Goal: Transaction & Acquisition: Purchase product/service

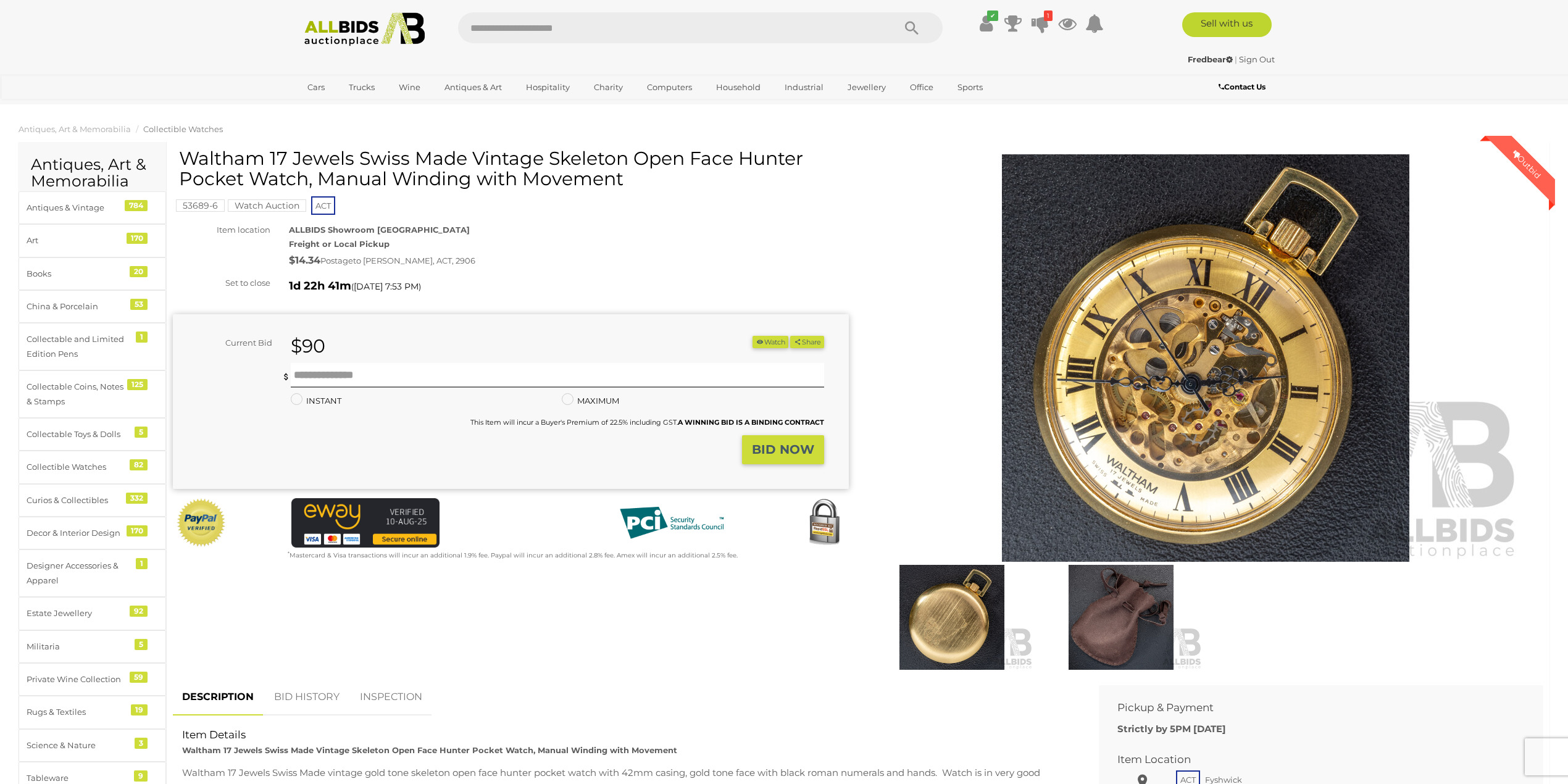
click at [307, 699] on link "BID HISTORY" at bounding box center [307, 698] width 84 height 37
click at [220, 704] on link "DESCRIPTION" at bounding box center [216, 698] width 88 height 37
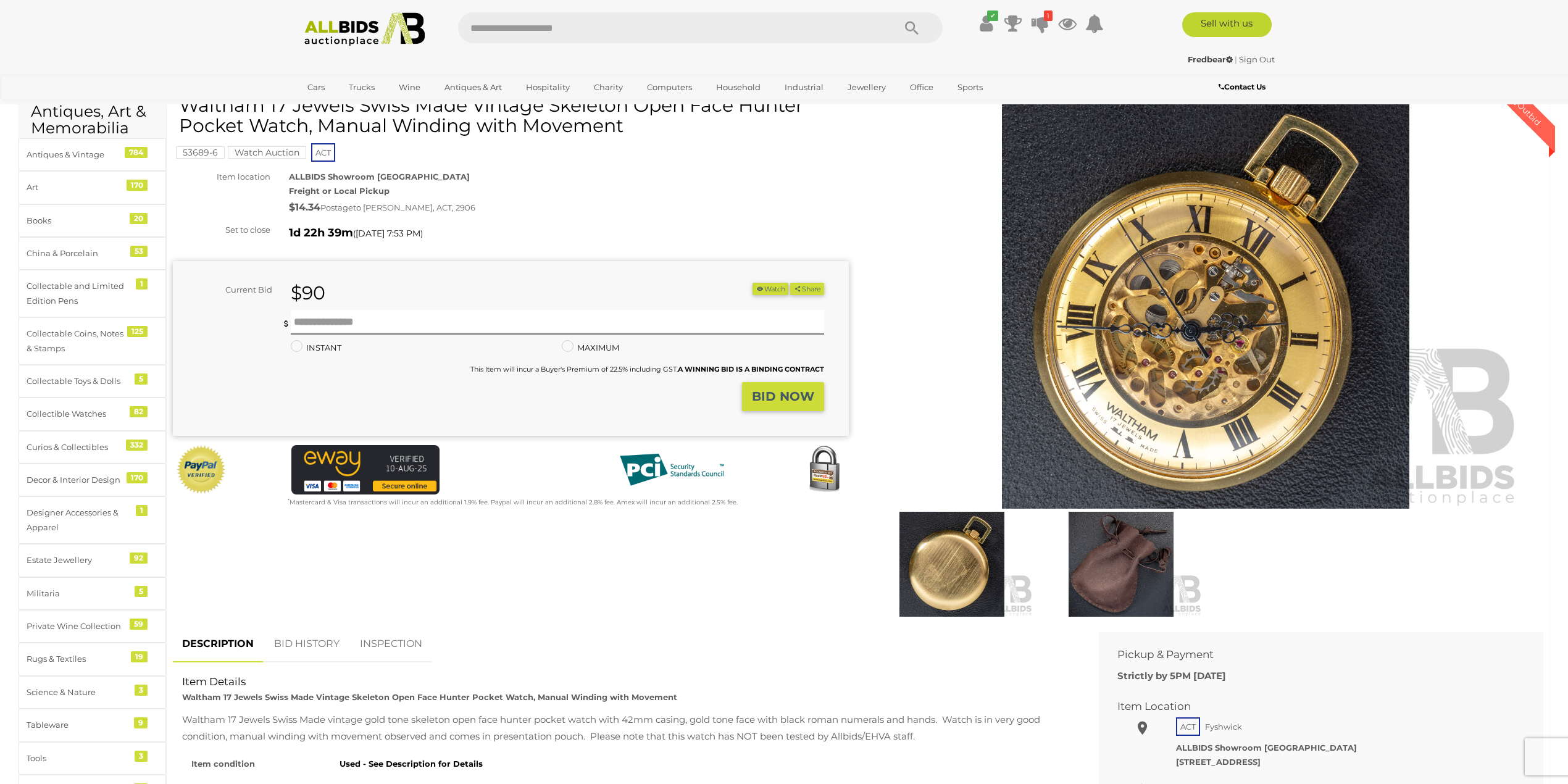
scroll to position [33, 0]
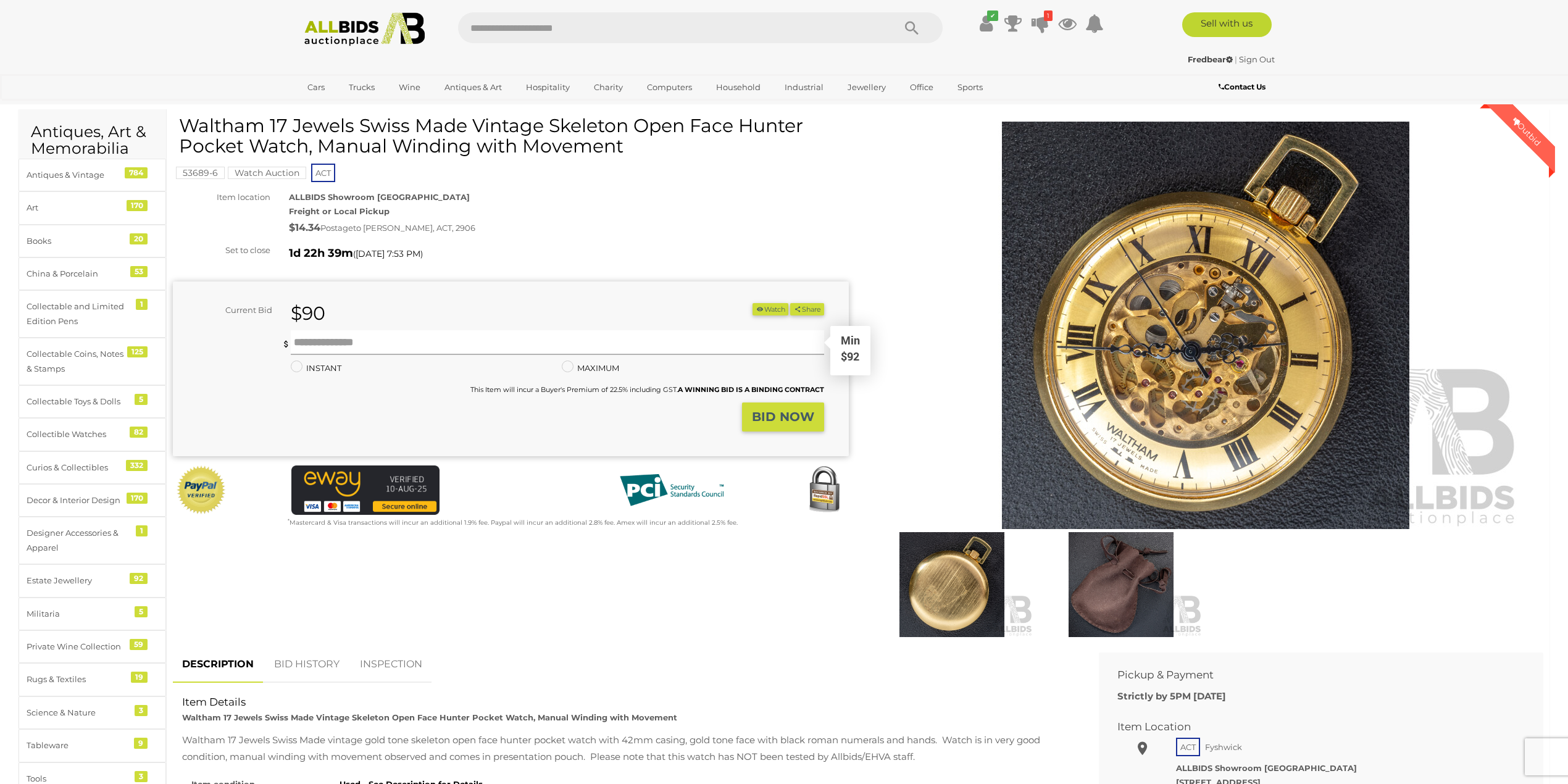
click at [358, 347] on input "text" at bounding box center [558, 342] width 533 height 24
type input "**"
click at [780, 419] on strong "BID NOW" at bounding box center [783, 416] width 63 height 15
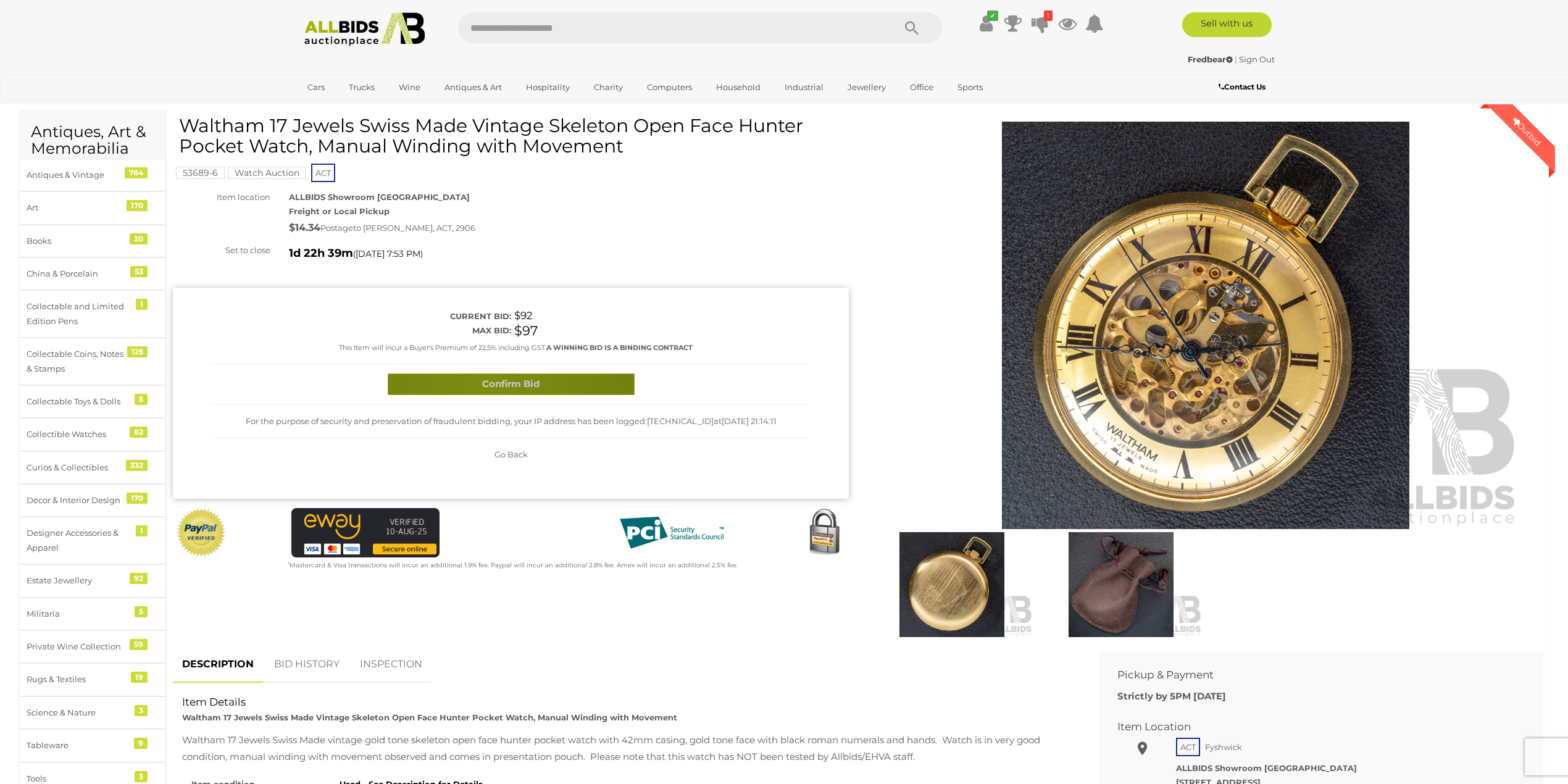
click at [489, 387] on button "Confirm Bid" at bounding box center [510, 384] width 247 height 21
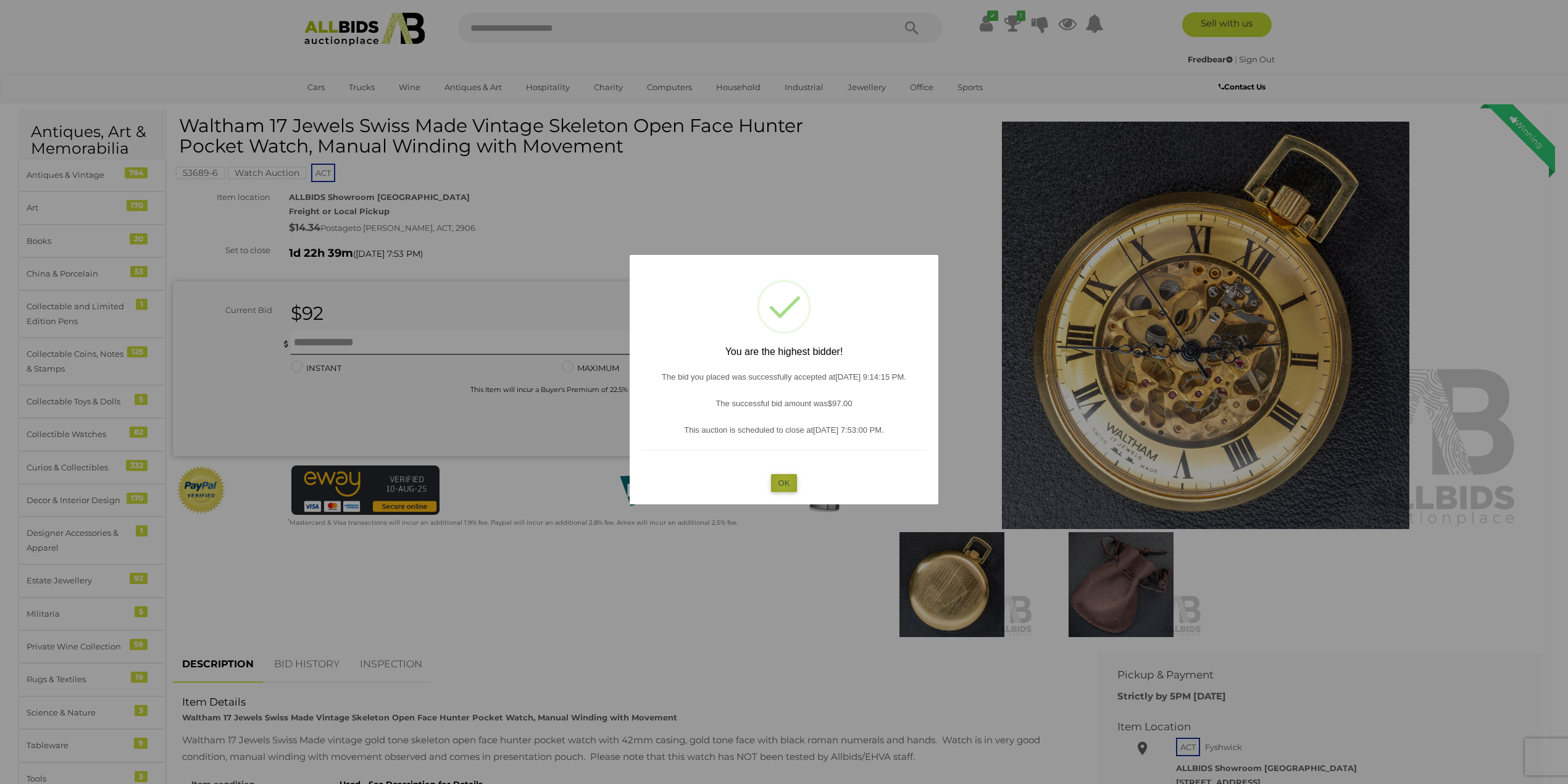
click at [784, 483] on button "OK" at bounding box center [784, 482] width 27 height 18
